Goal: Task Accomplishment & Management: Complete application form

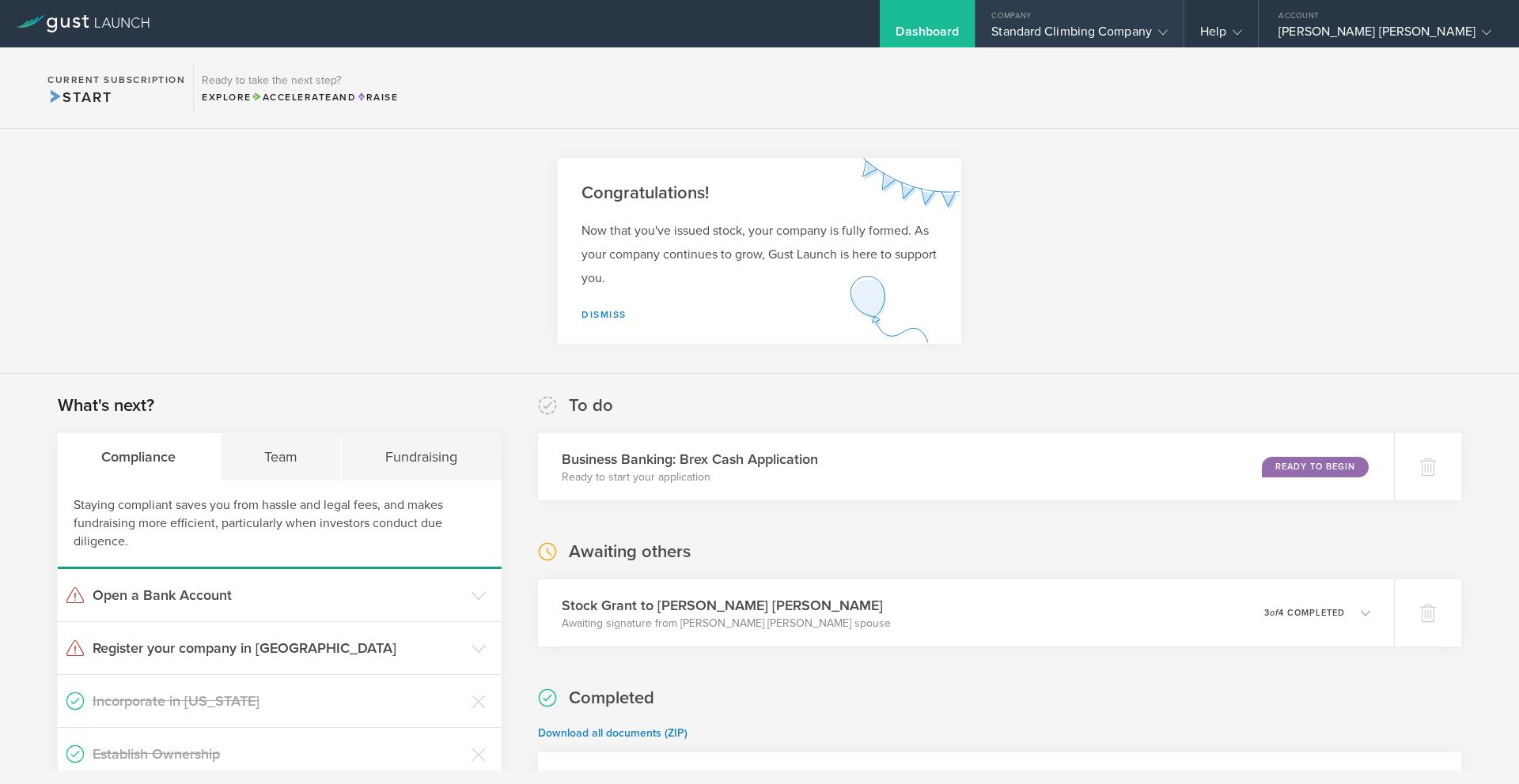
click at [1126, 28] on div "Standard Climbing Company" at bounding box center [1080, 36] width 177 height 24
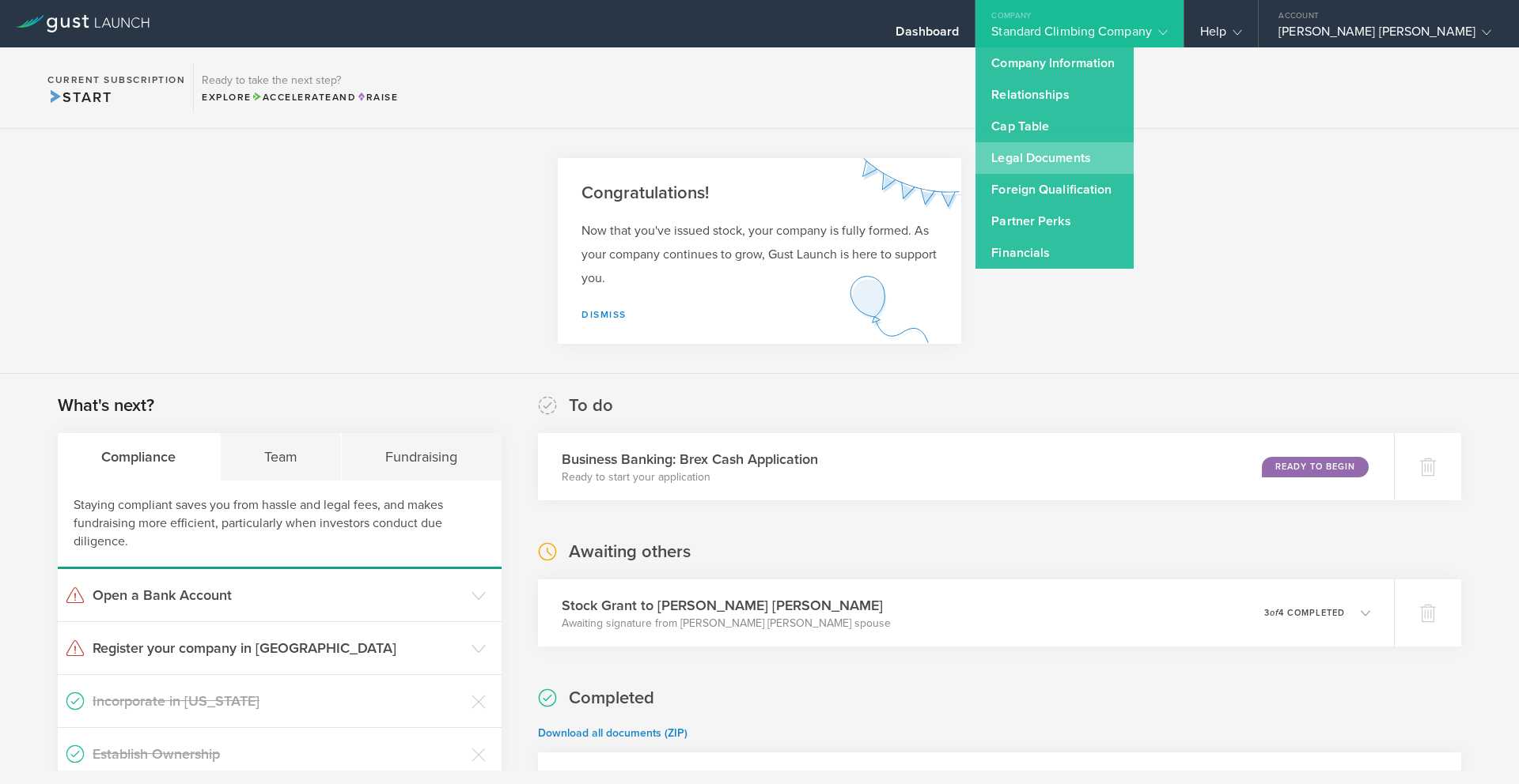
click at [1108, 155] on link "Legal Documents" at bounding box center [1054, 158] width 158 height 31
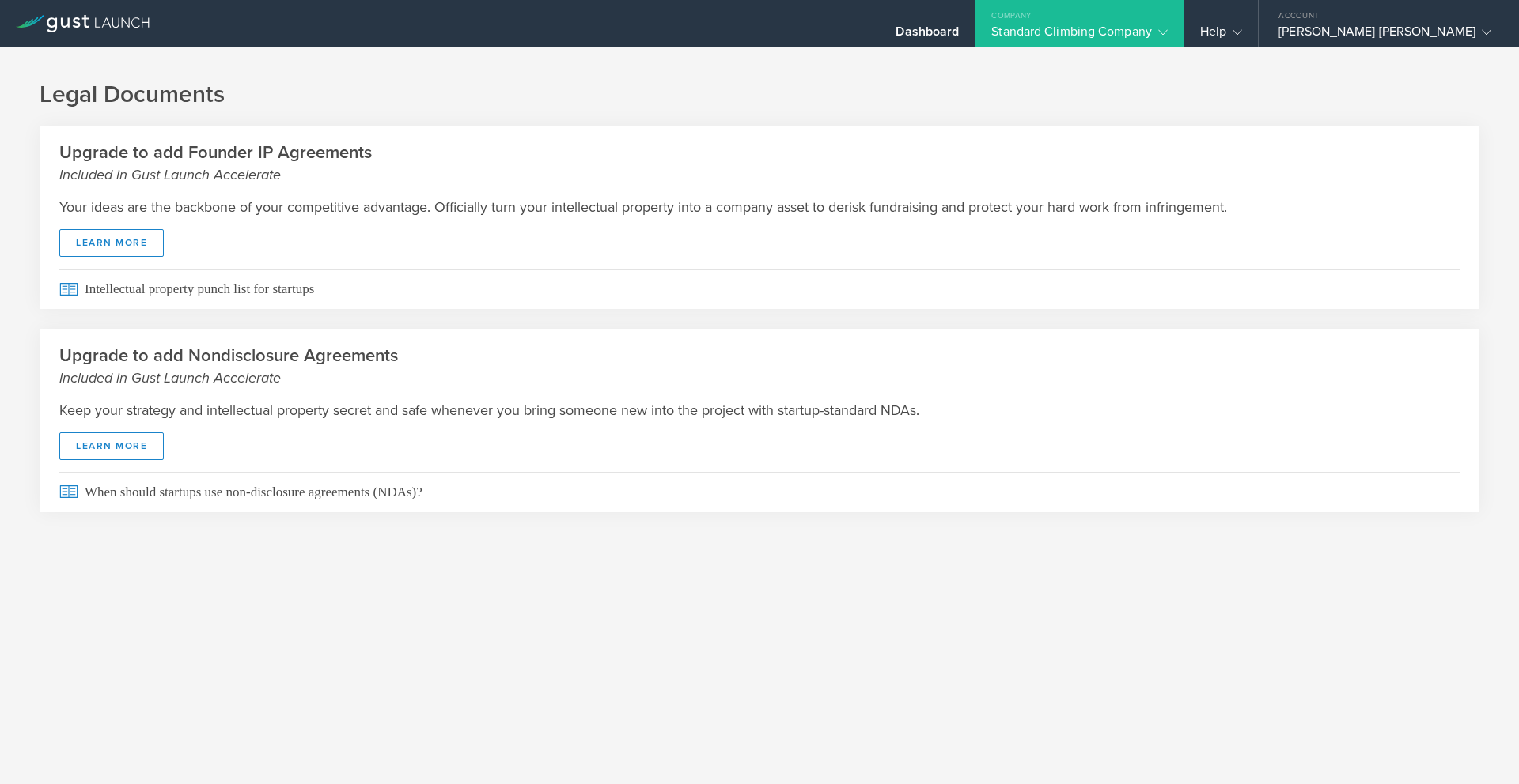
click at [1134, 29] on div "Standard Climbing Company" at bounding box center [1080, 36] width 177 height 24
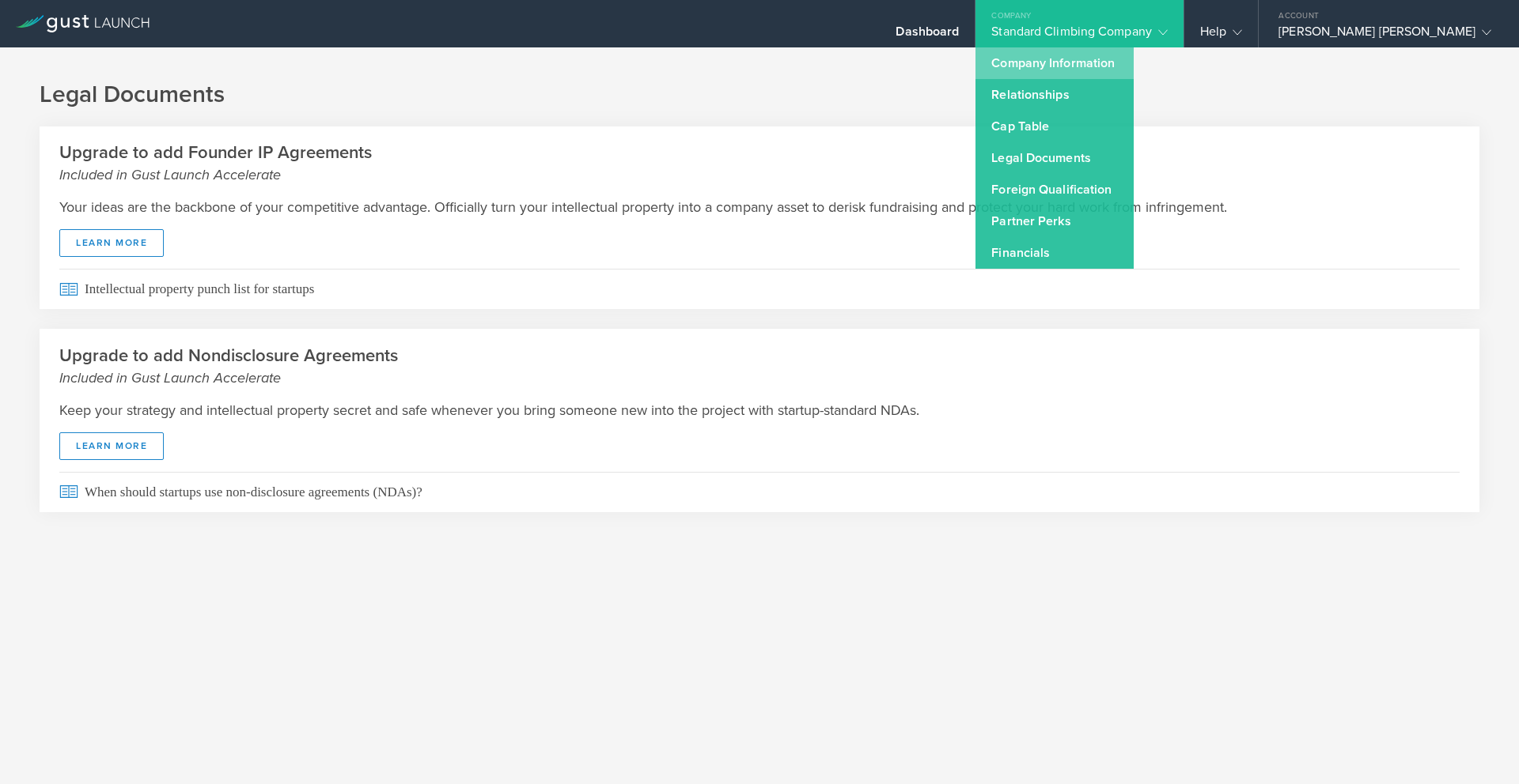
click at [1121, 64] on link "Company Information" at bounding box center [1054, 62] width 158 height 31
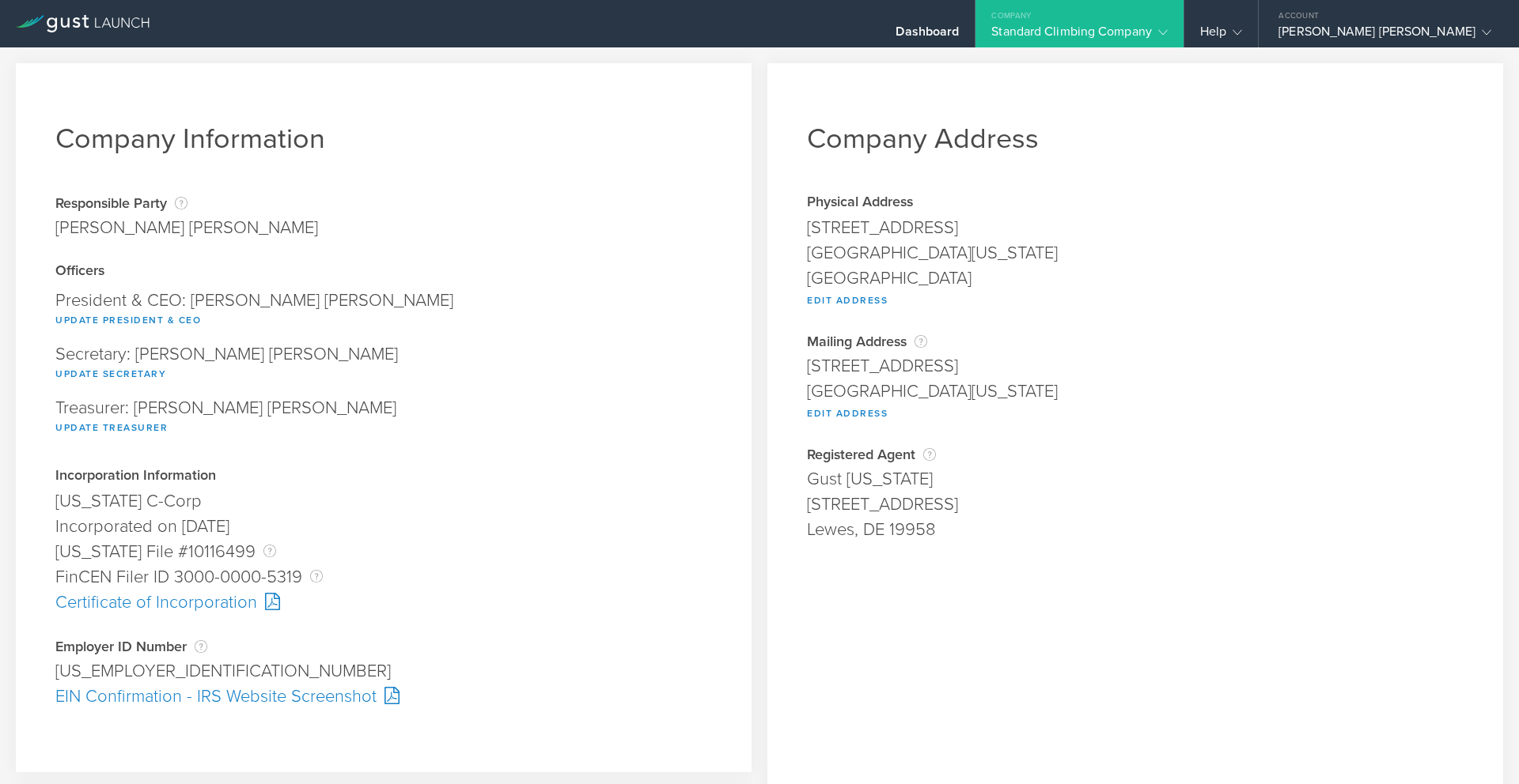
scroll to position [69, 0]
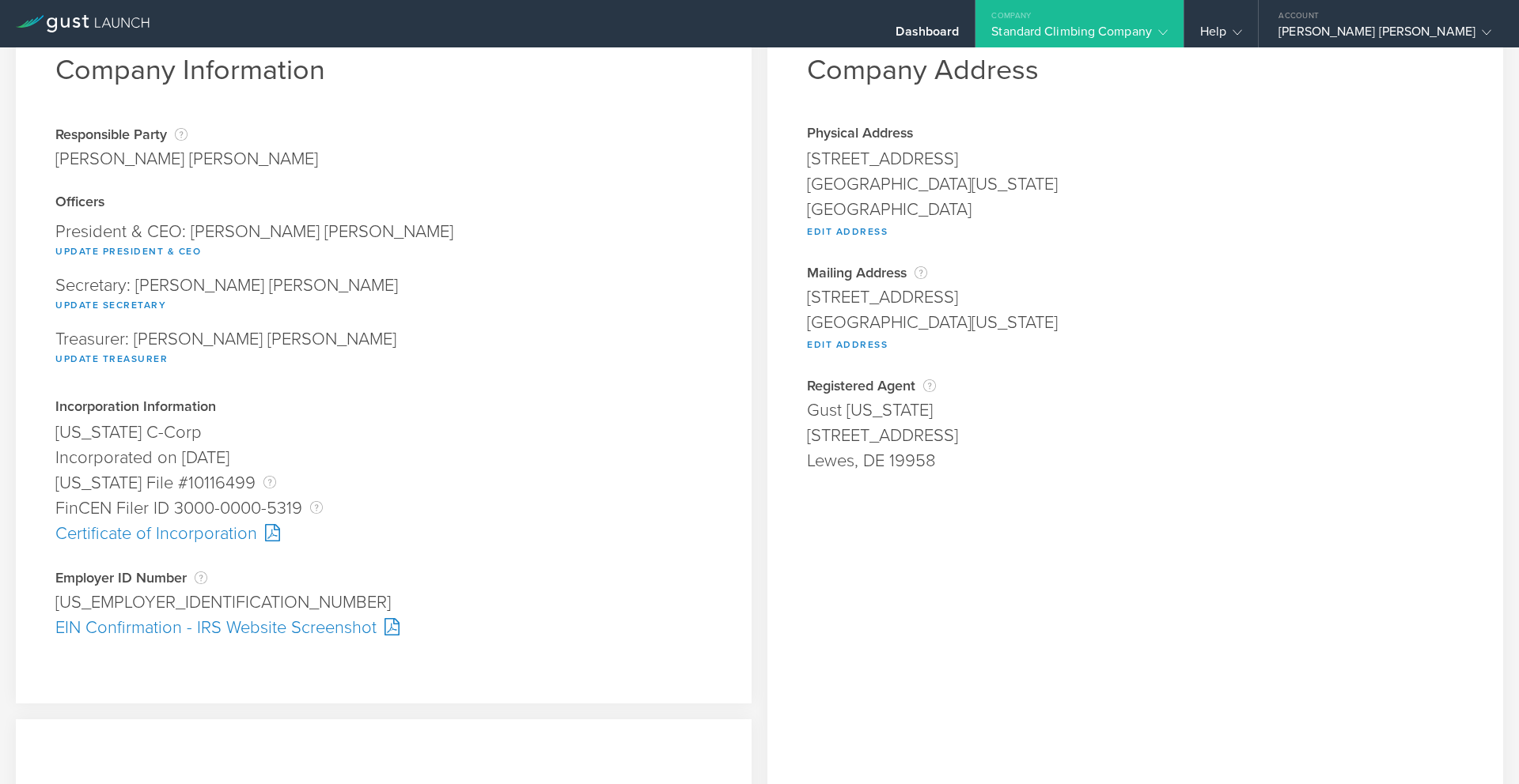
click at [211, 530] on div "Certificate of Incorporation" at bounding box center [383, 534] width 656 height 25
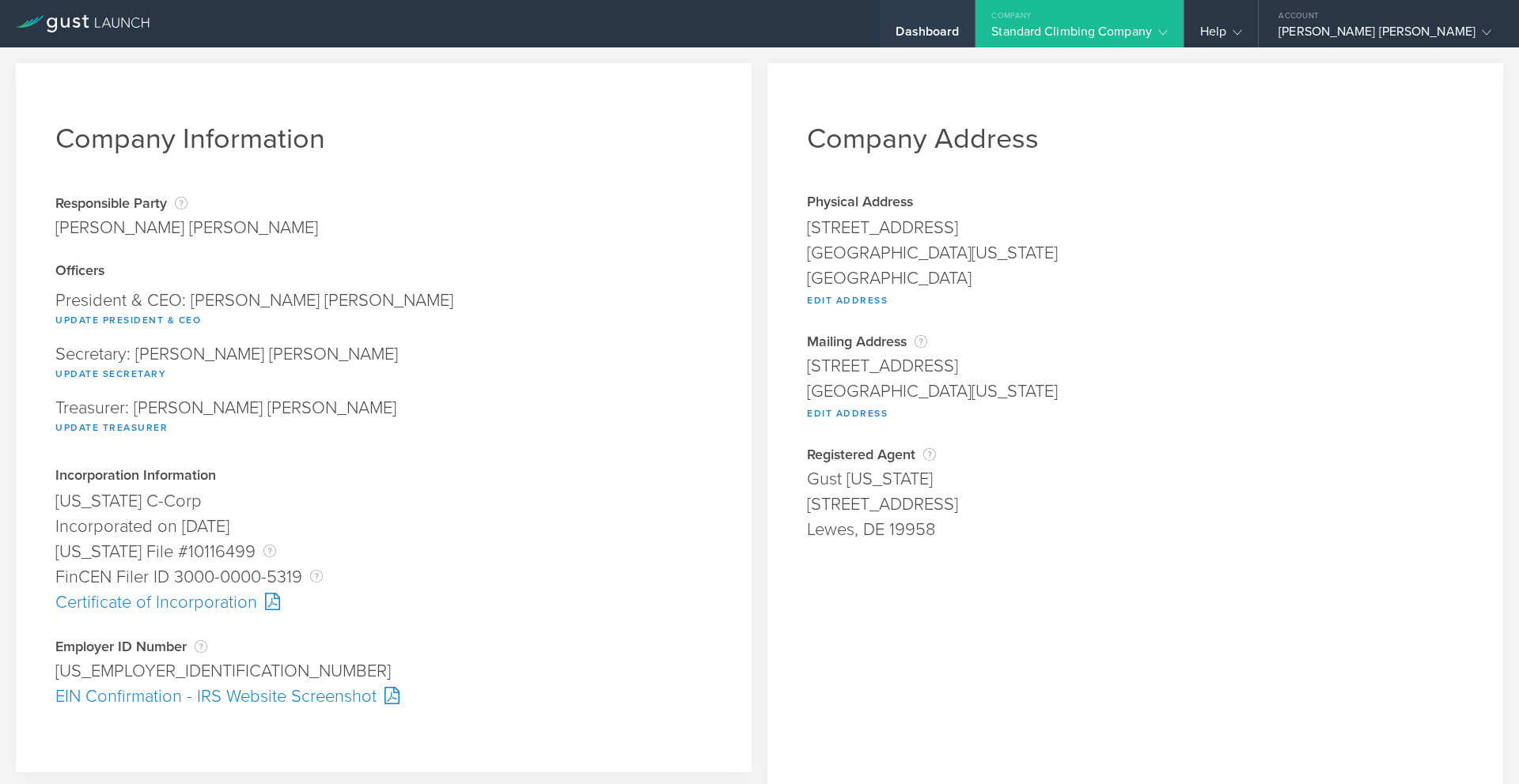
click at [958, 31] on div "Dashboard" at bounding box center [926, 36] width 63 height 24
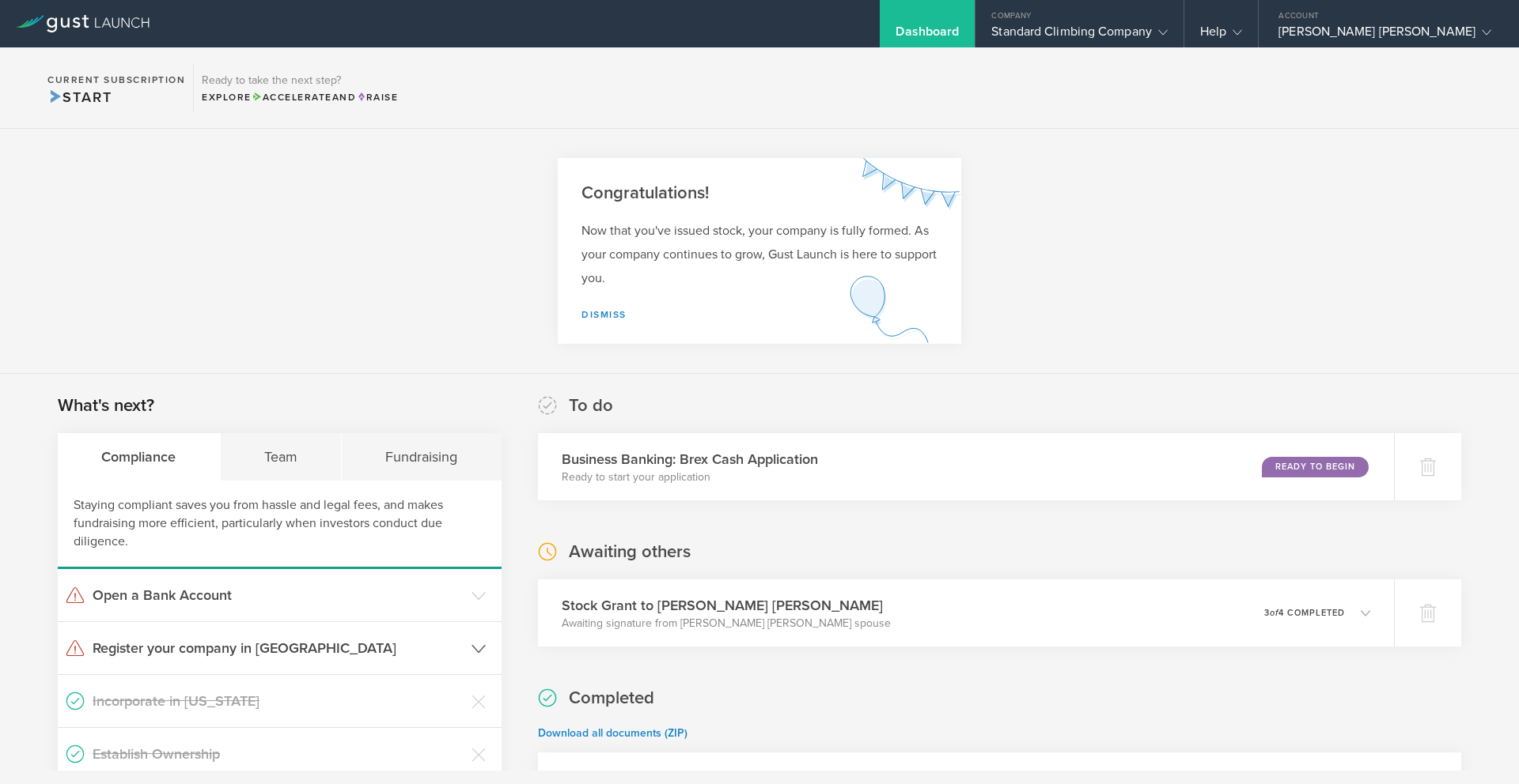
click at [228, 656] on h3 "Register your company in CO" at bounding box center [278, 648] width 371 height 20
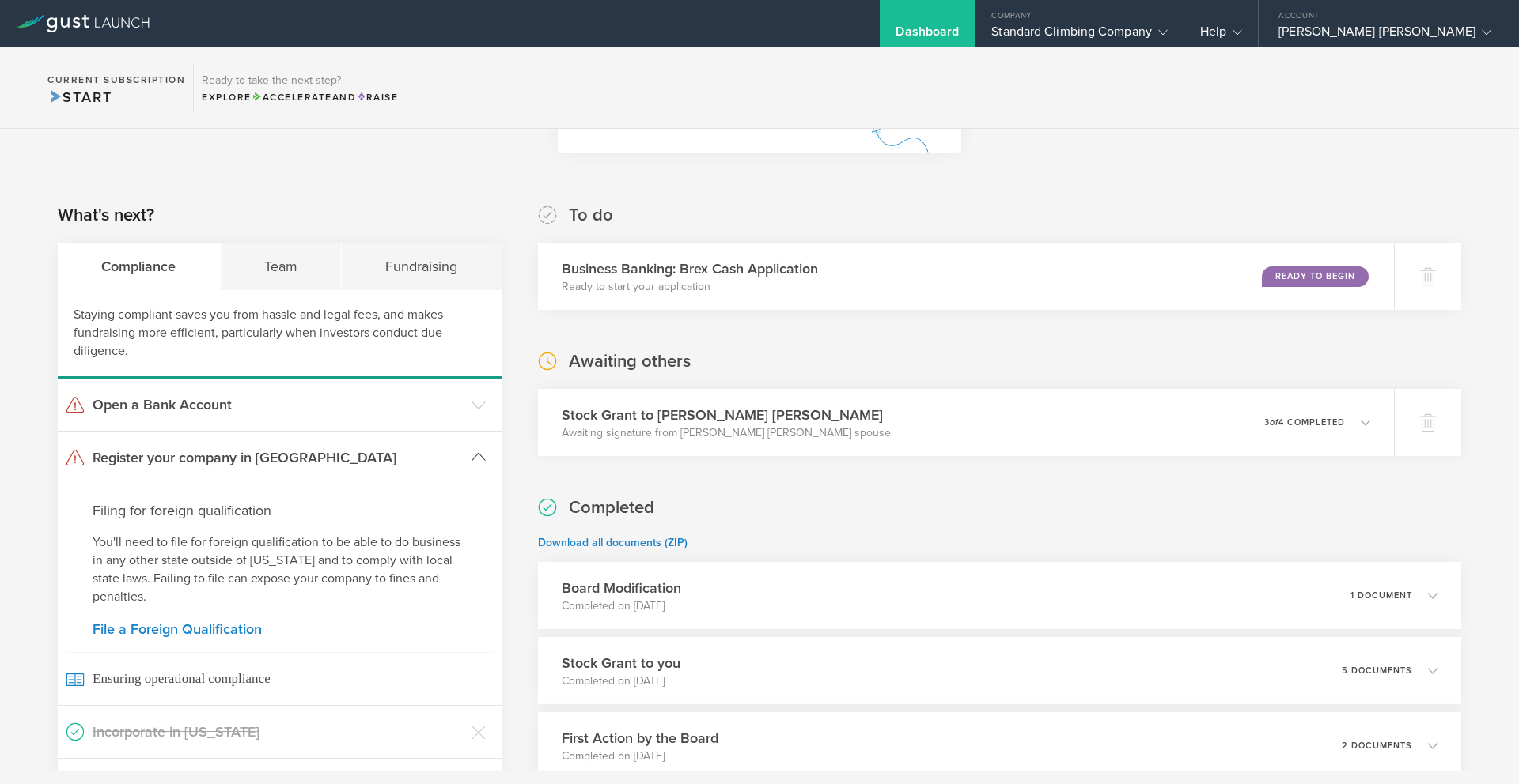
scroll to position [272, 0]
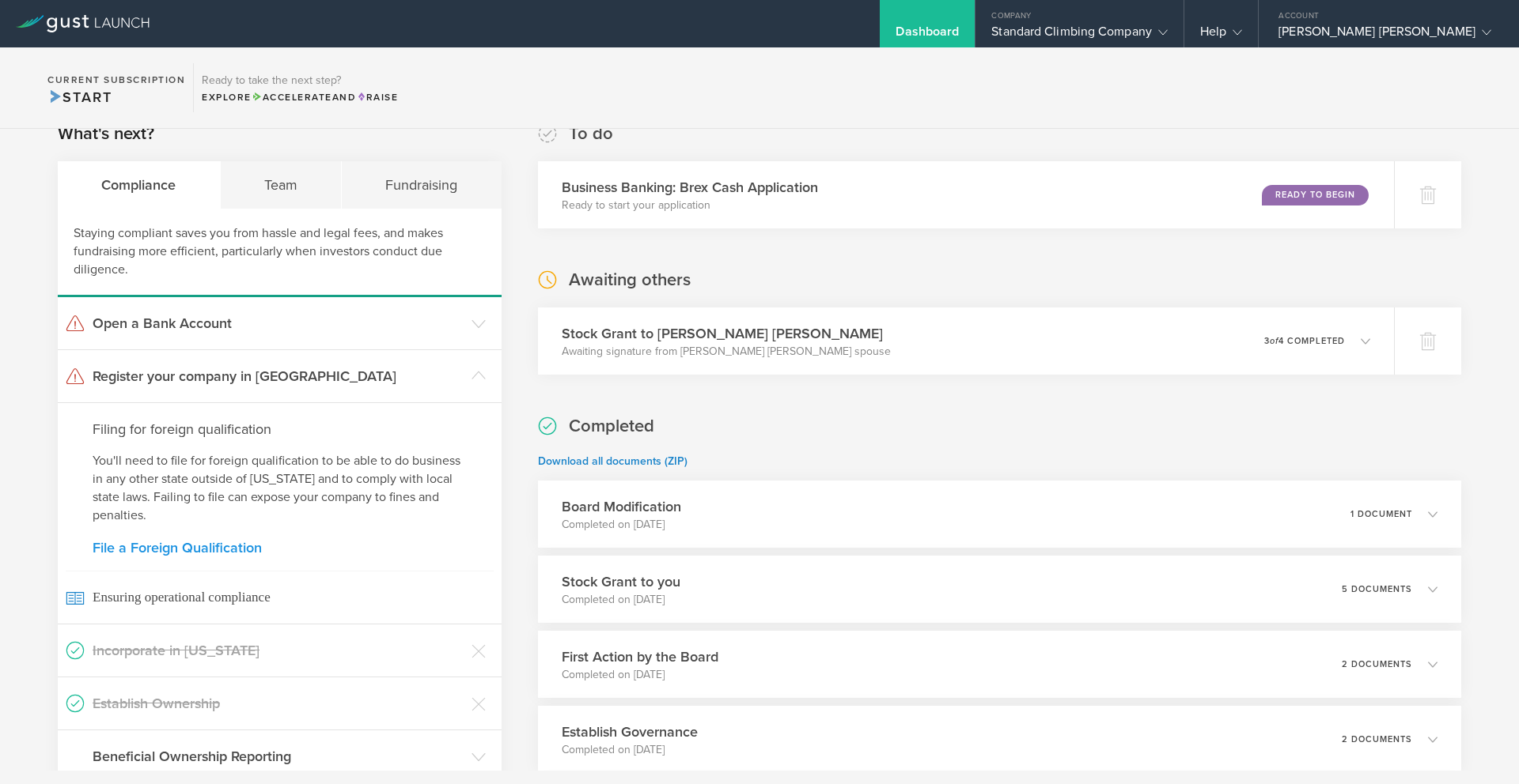
click at [221, 546] on link "File a Foreign Qualification" at bounding box center [280, 548] width 374 height 14
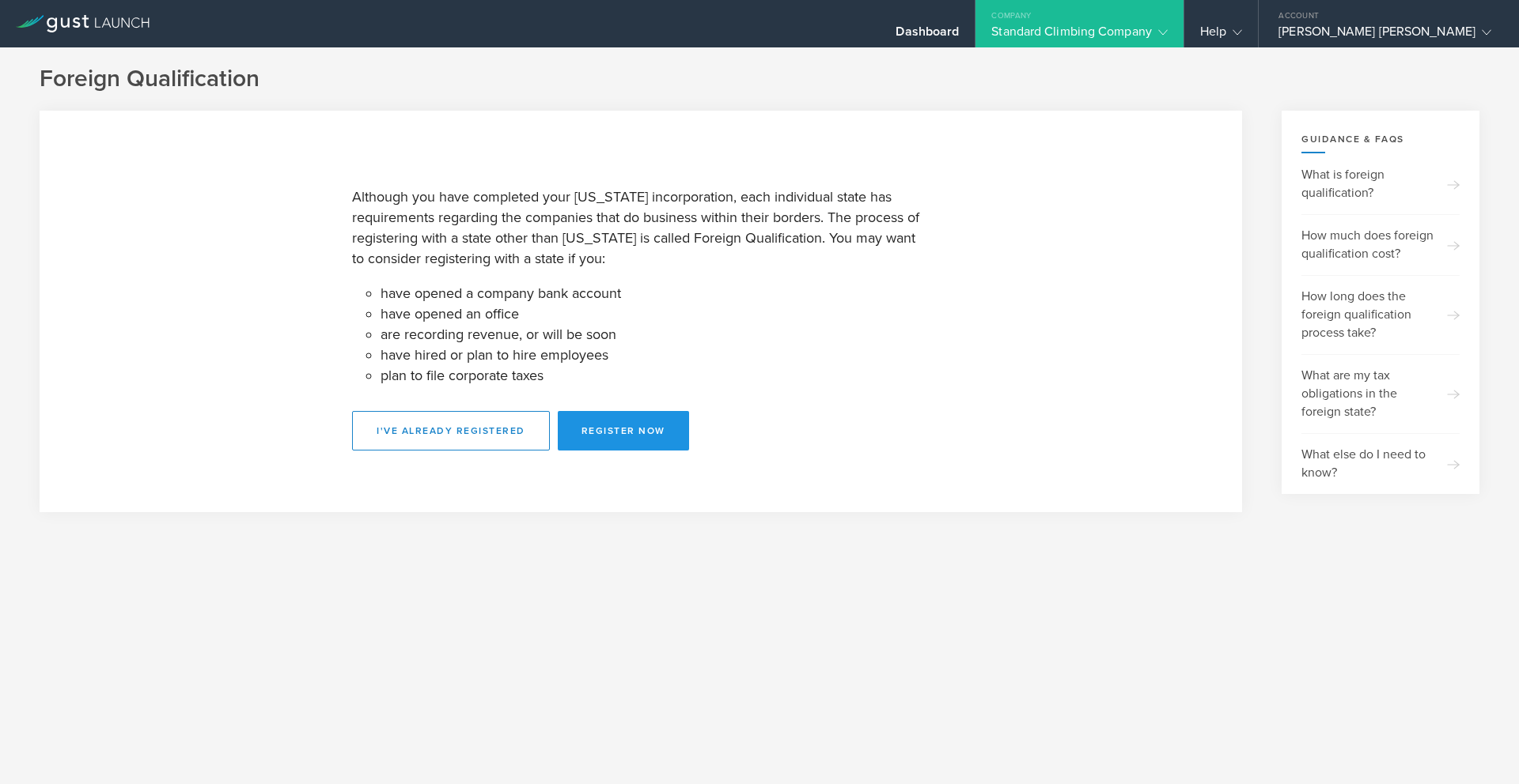
click at [632, 429] on button "Register Now" at bounding box center [623, 430] width 131 height 39
select select "CO"
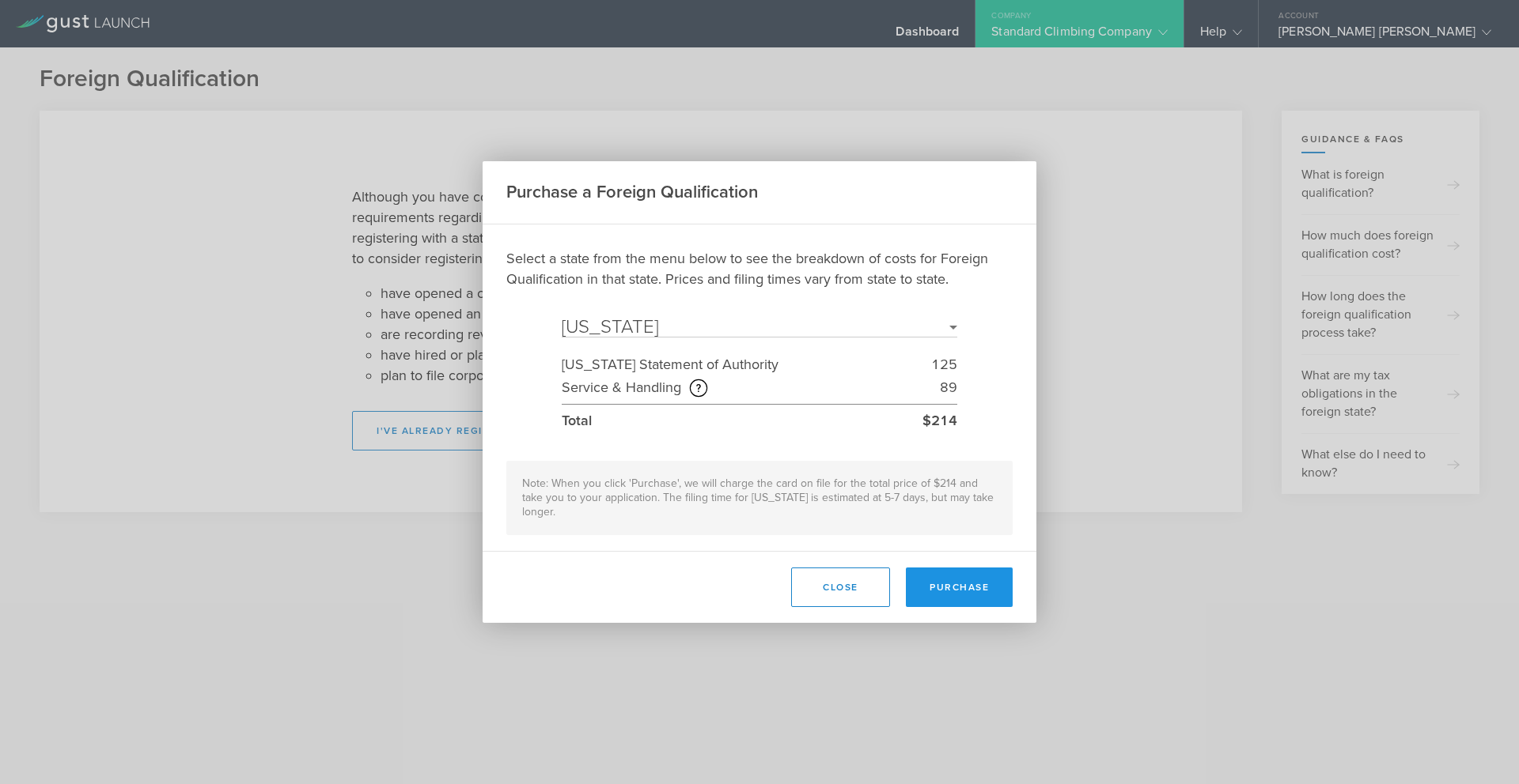
click at [986, 579] on button "Purchase" at bounding box center [959, 587] width 107 height 39
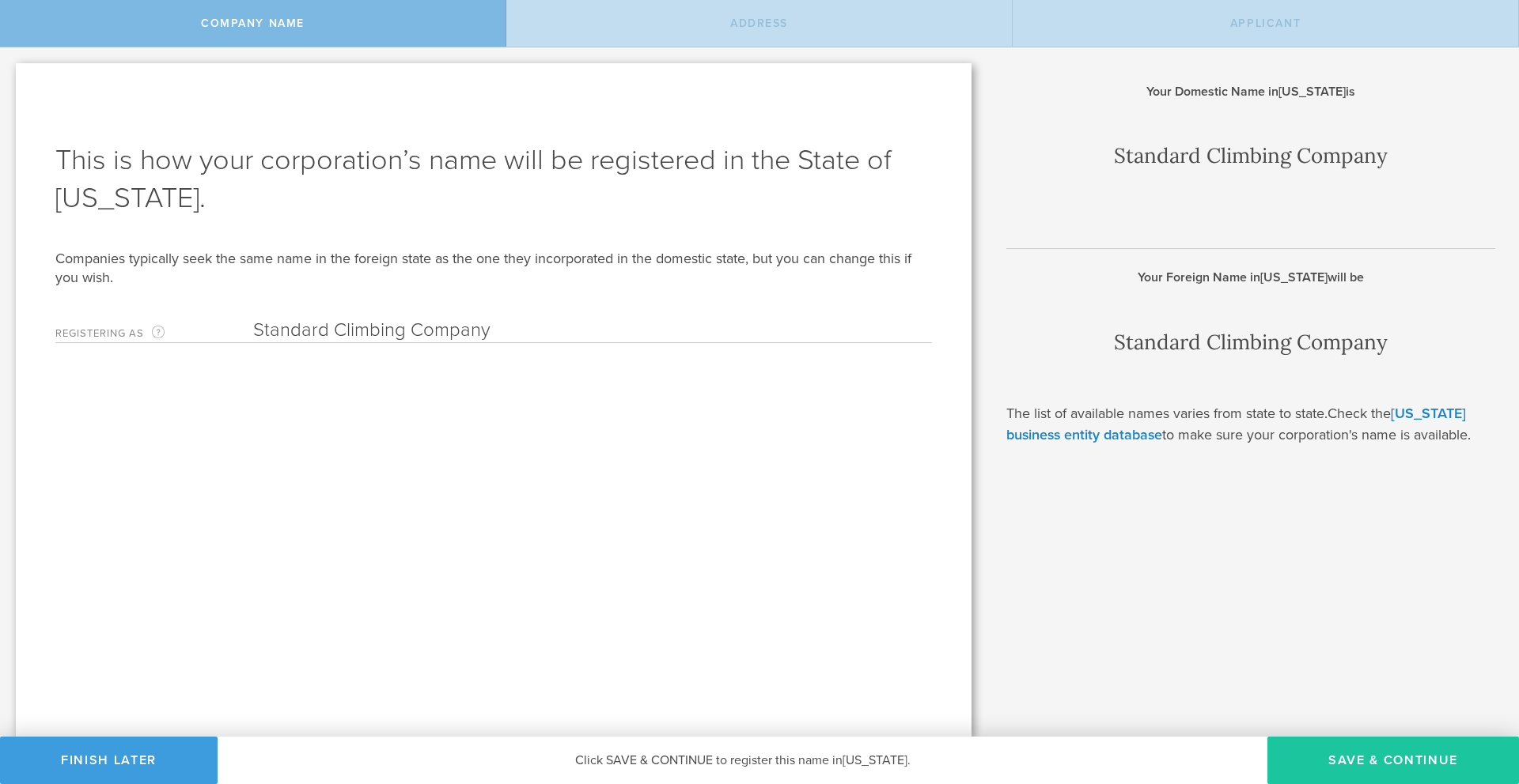
click at [1421, 760] on button "Save & Continue" at bounding box center [1393, 760] width 251 height 47
type input "[STREET_ADDRESS]"
type input "[GEOGRAPHIC_DATA]"
type input "[US_STATE]"
type input "80301"
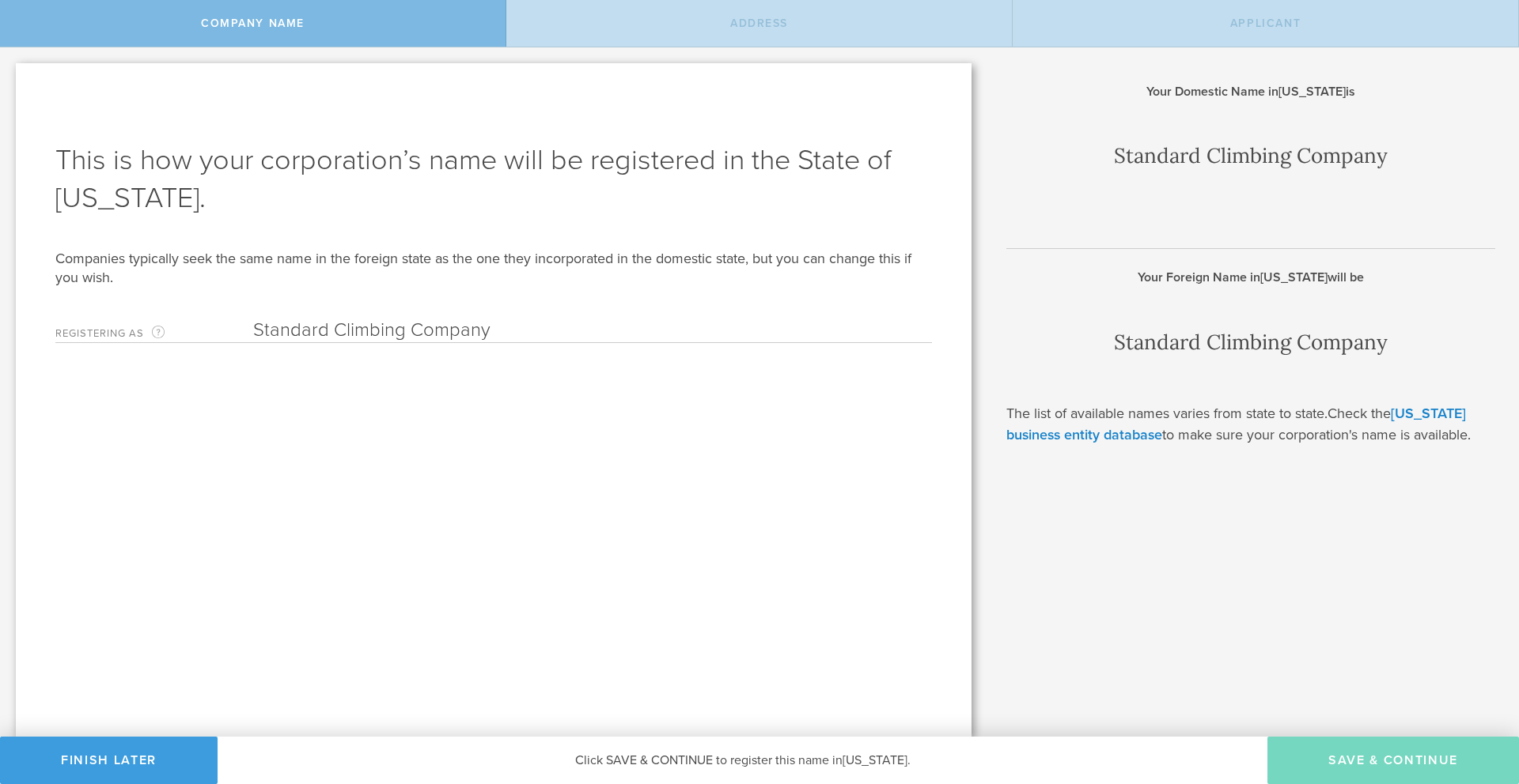
type input "[GEOGRAPHIC_DATA]"
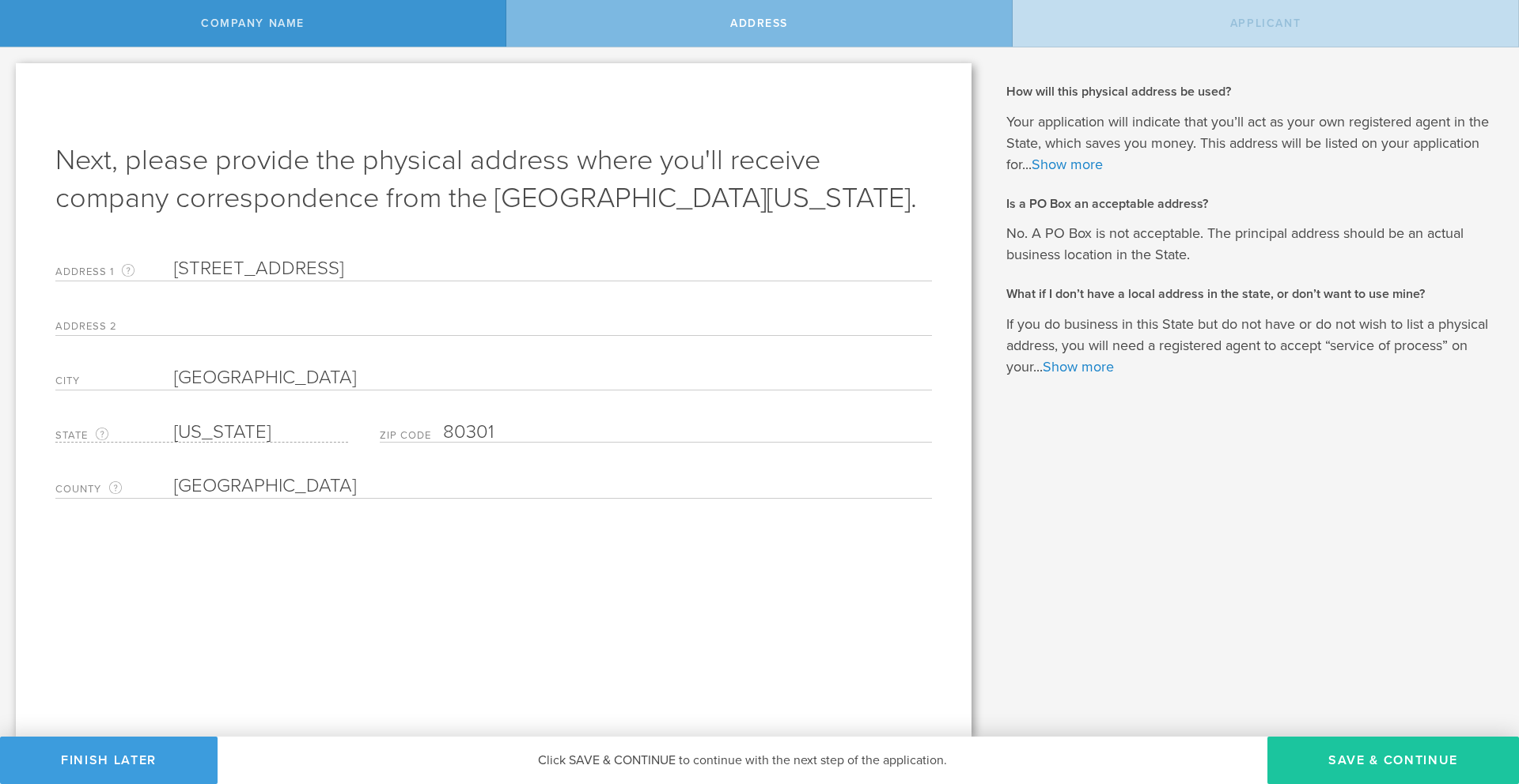
click at [1365, 768] on button "Save & Continue" at bounding box center [1393, 760] width 251 height 47
type input "[PERSON_NAME] [PERSON_NAME]"
type input "CEO"
type input "[PHONE_NUMBER]"
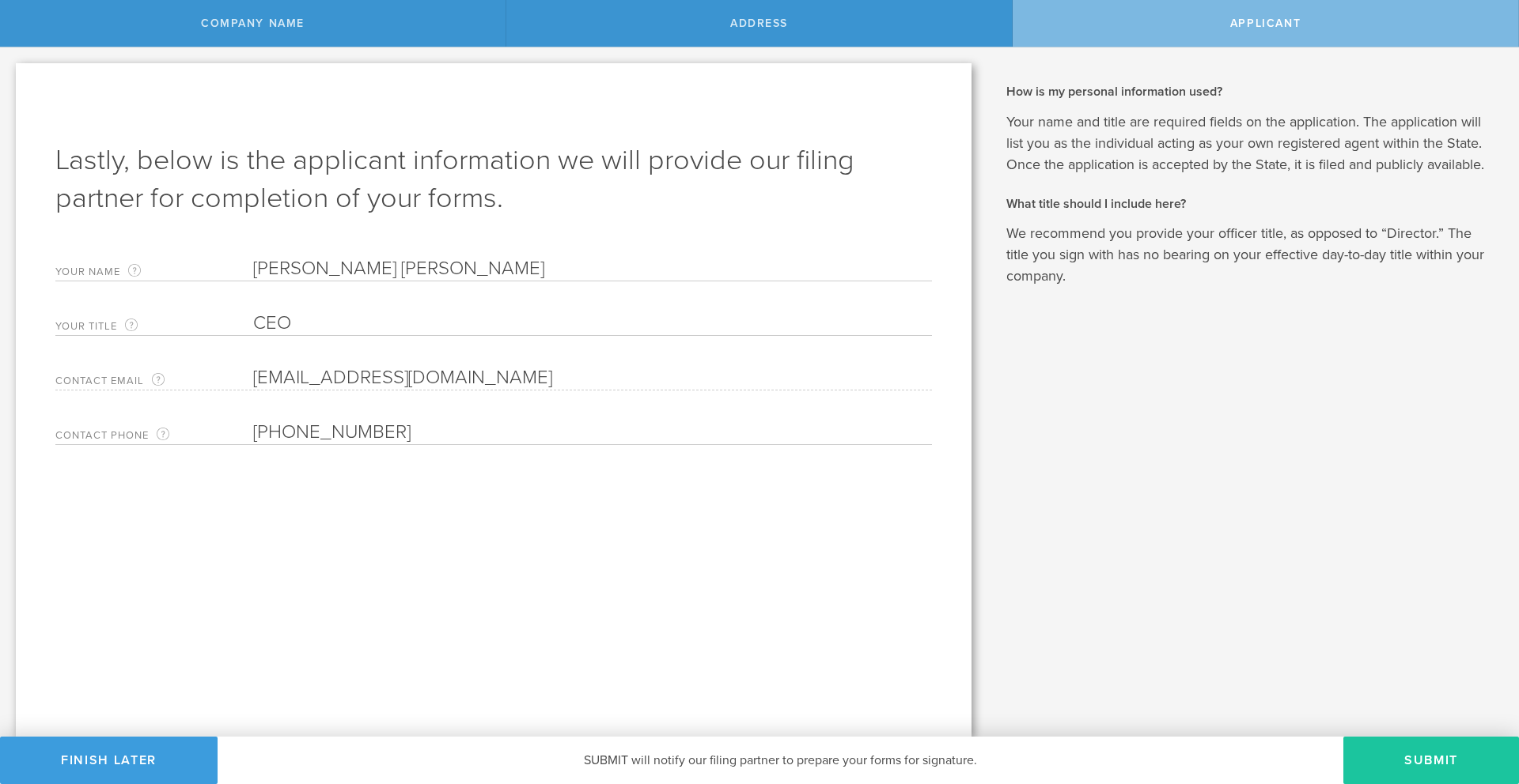
click at [1416, 772] on button "Submit" at bounding box center [1431, 760] width 176 height 47
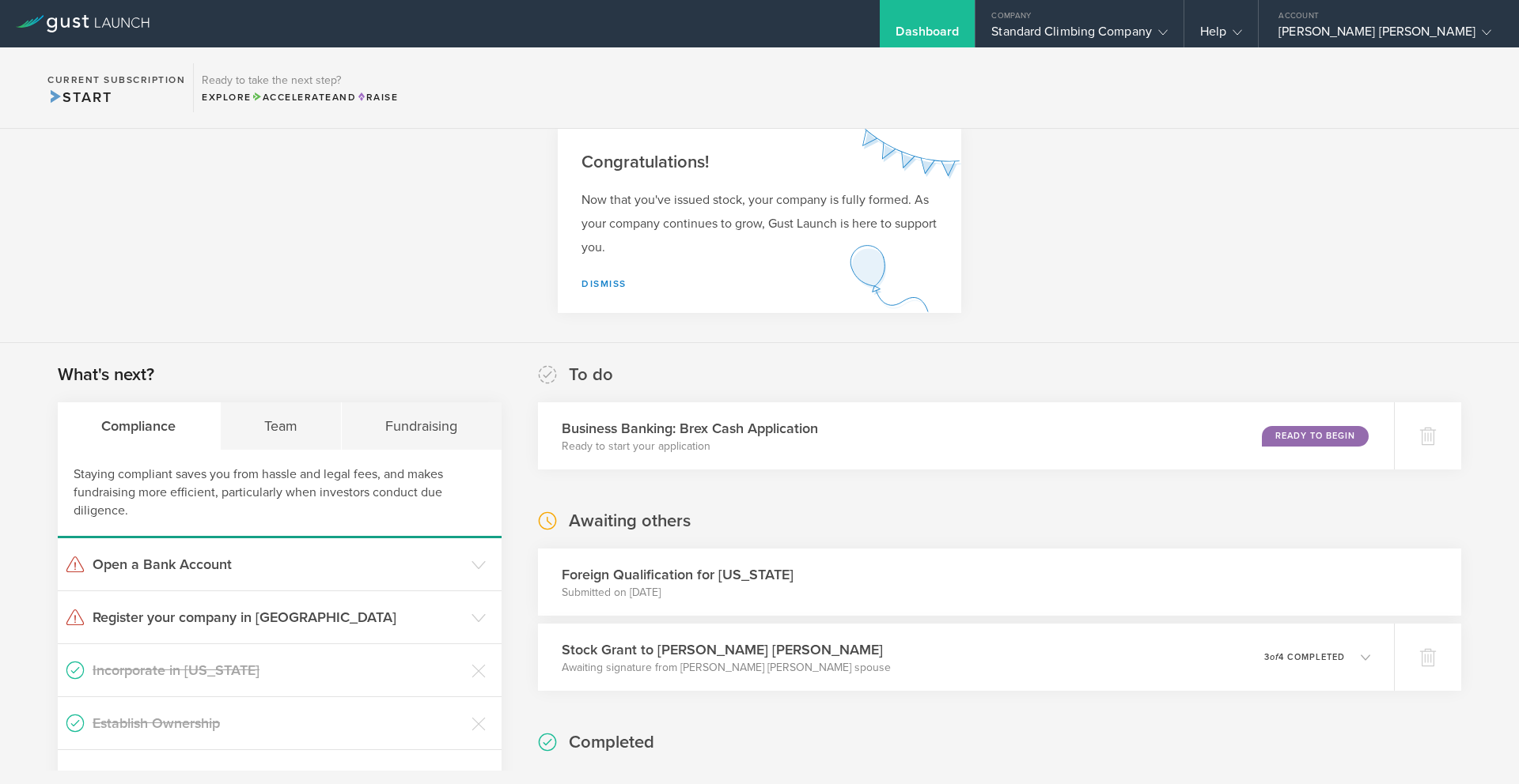
scroll to position [150, 0]
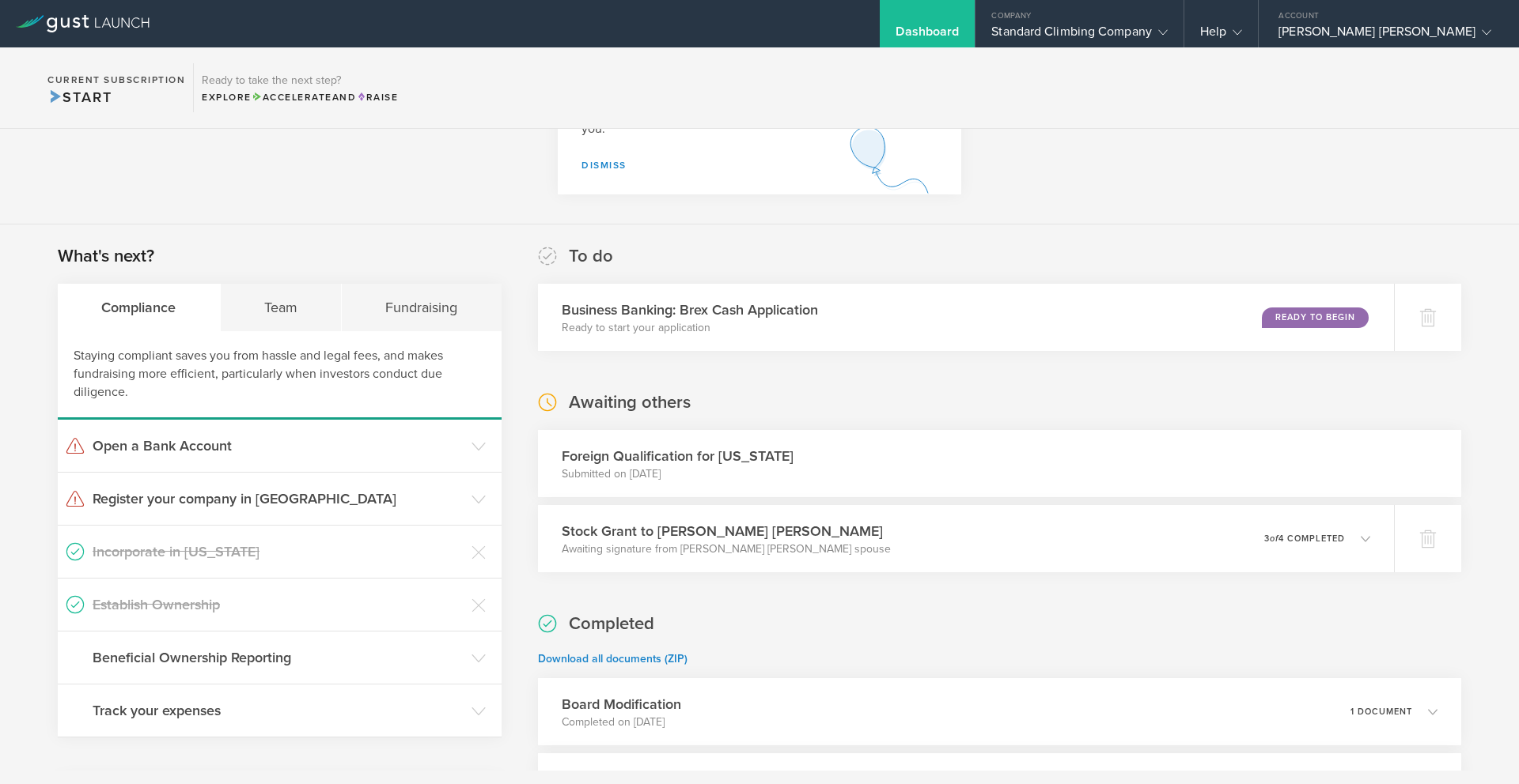
click at [860, 467] on div "Foreign Qualification for Colorado Submitted on Sep 24, 2025" at bounding box center [999, 463] width 924 height 67
